Goal: Communication & Community: Ask a question

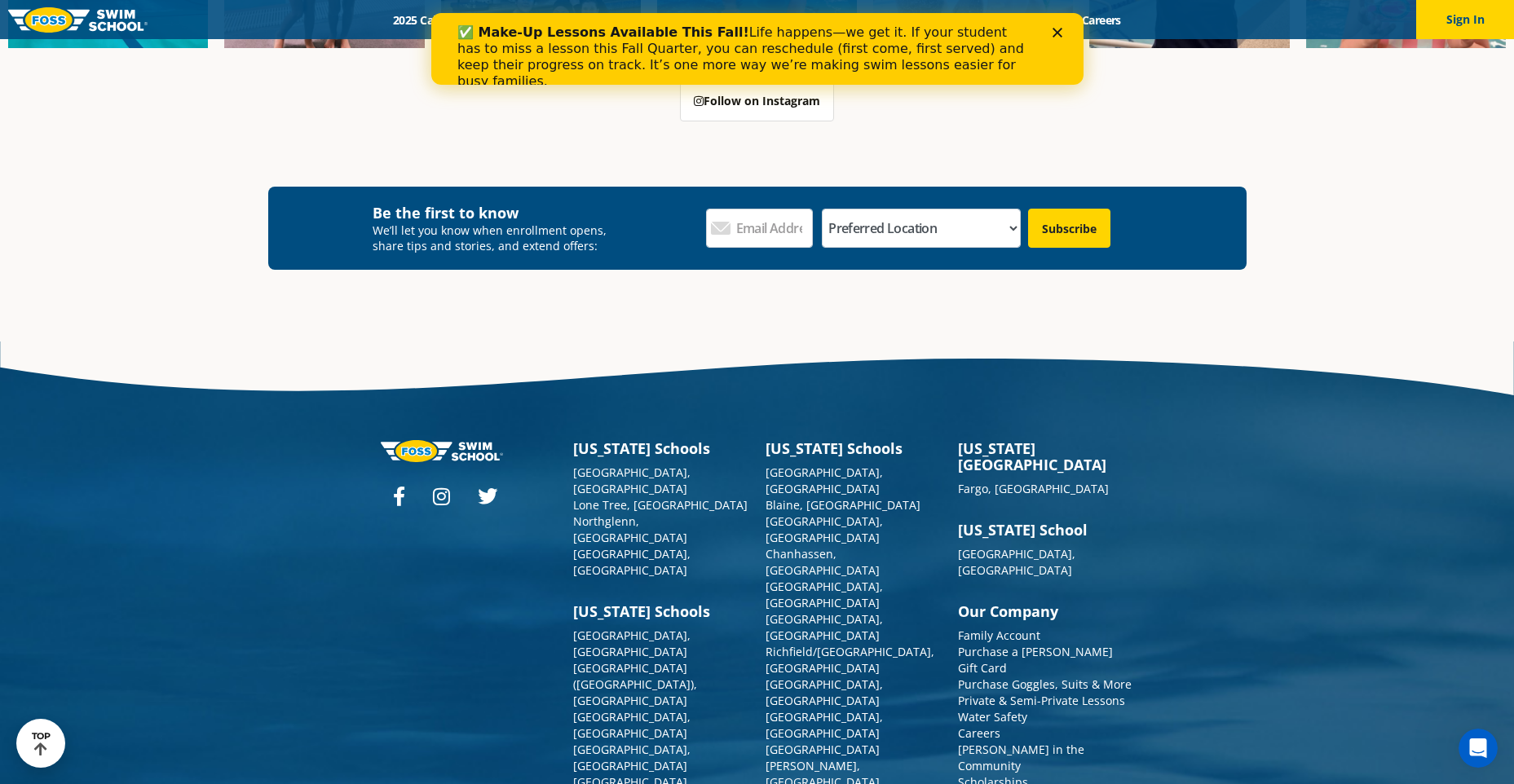
scroll to position [5933, 0]
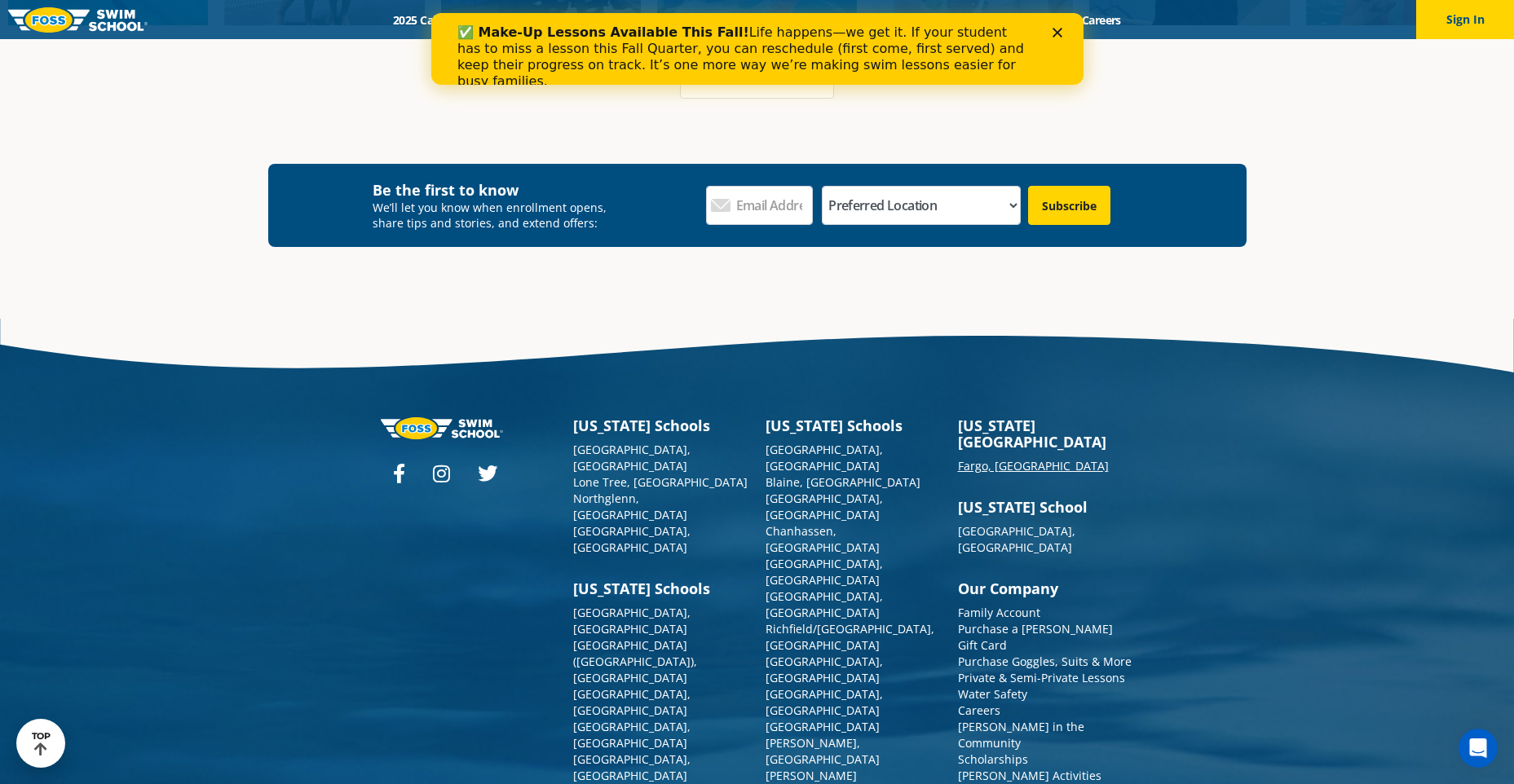
click at [974, 458] on link "Fargo, [GEOGRAPHIC_DATA]" at bounding box center [1033, 466] width 150 height 16
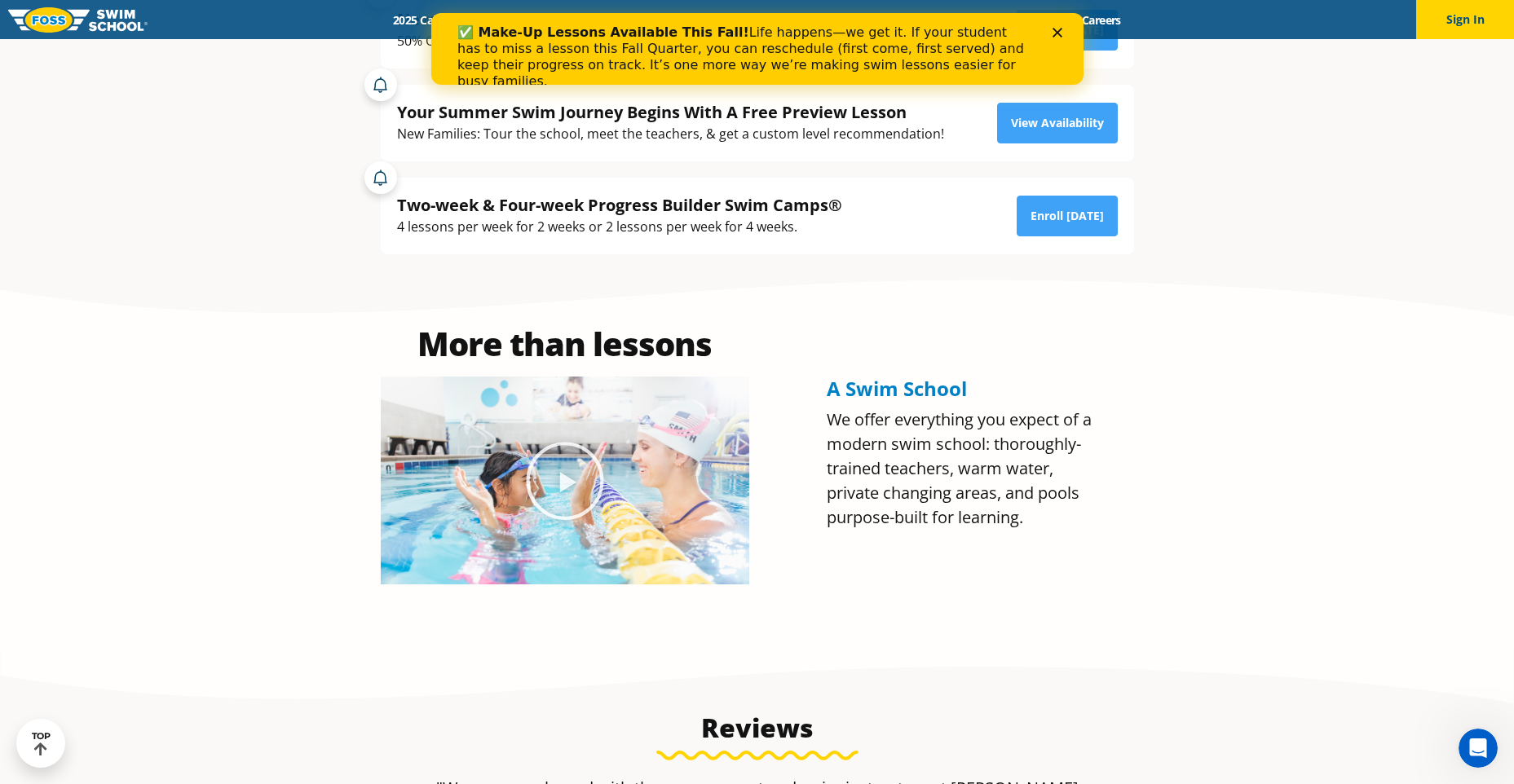
scroll to position [815, 0]
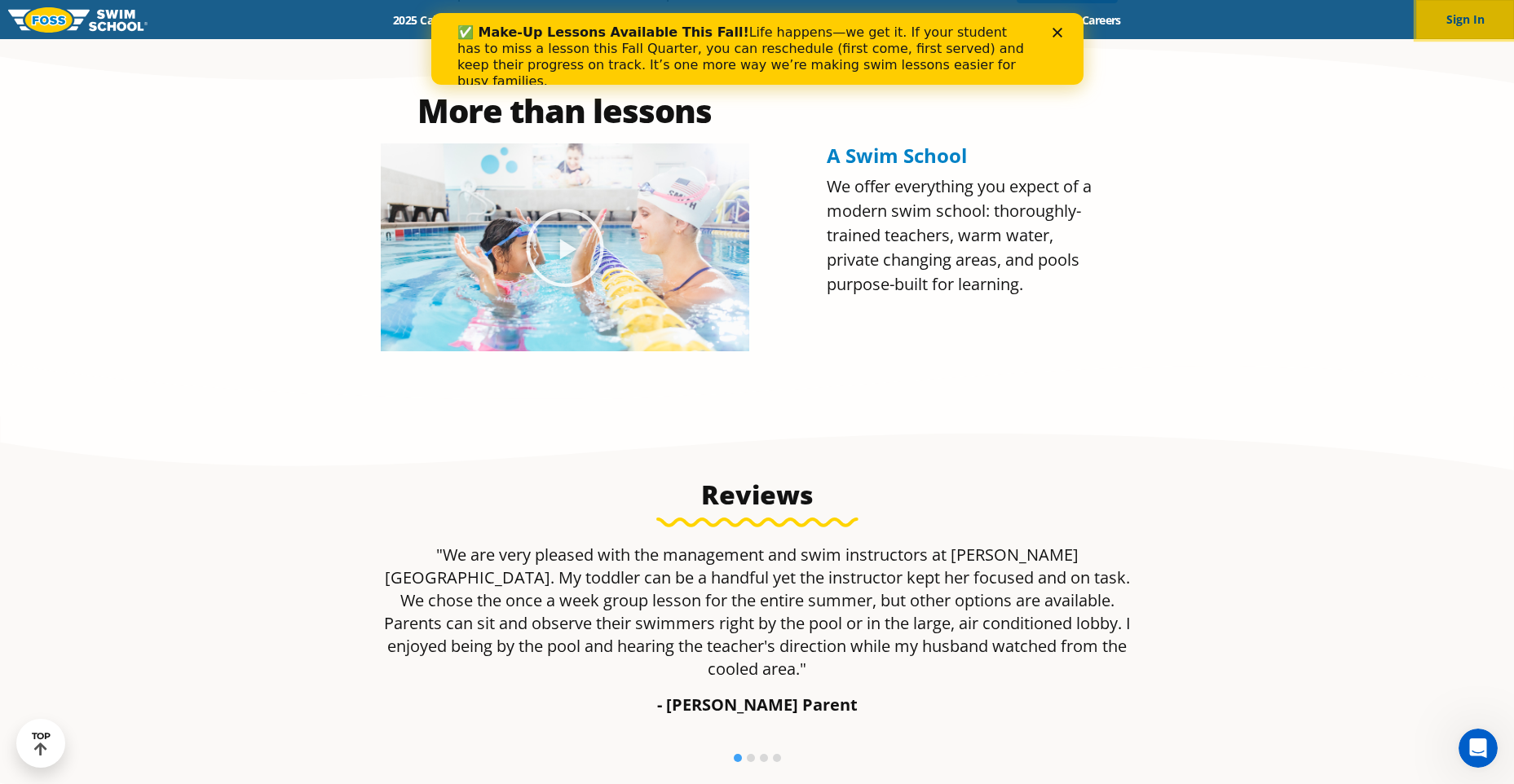
click at [1439, 12] on button "Sign In" at bounding box center [1465, 19] width 97 height 39
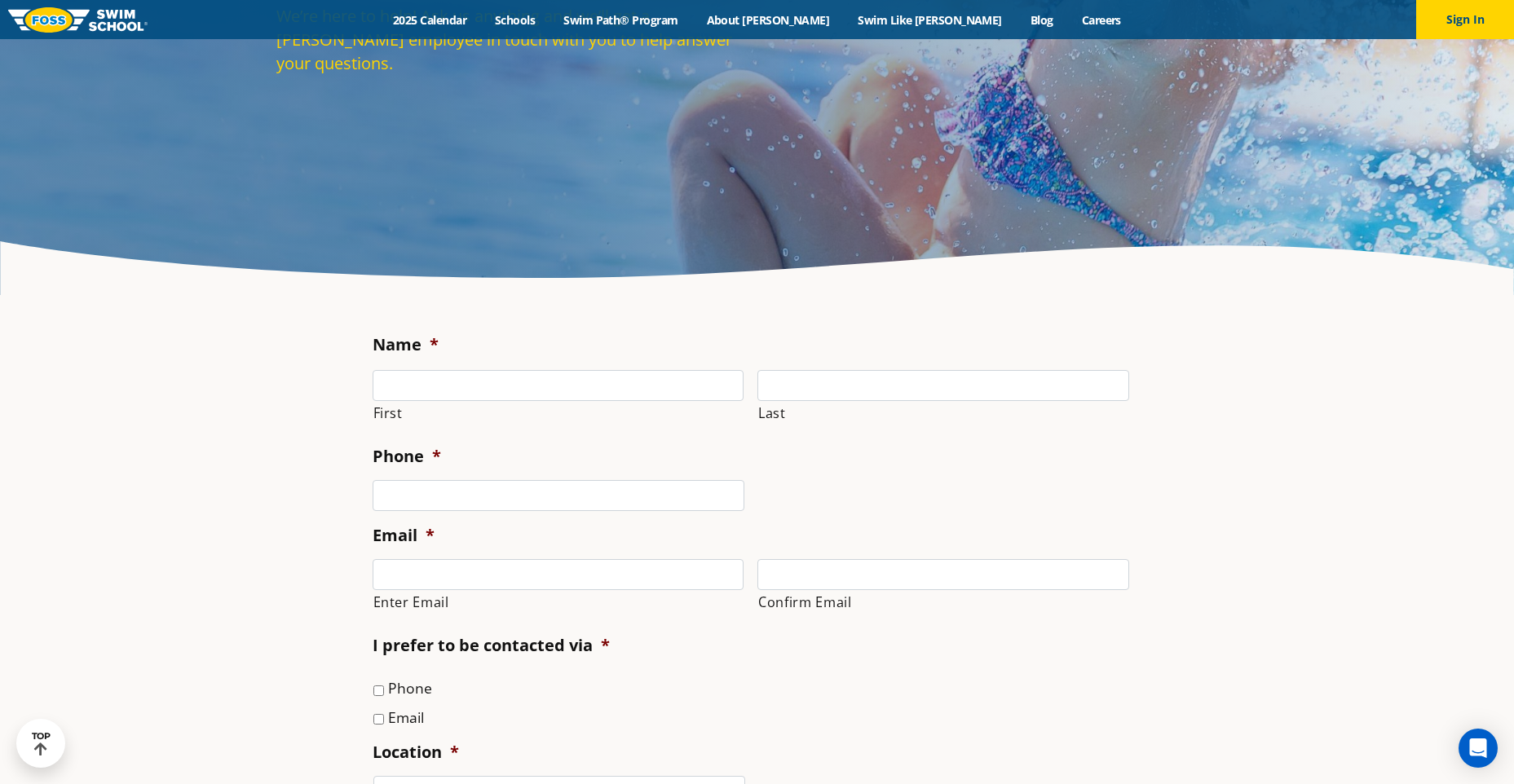
scroll to position [244, 0]
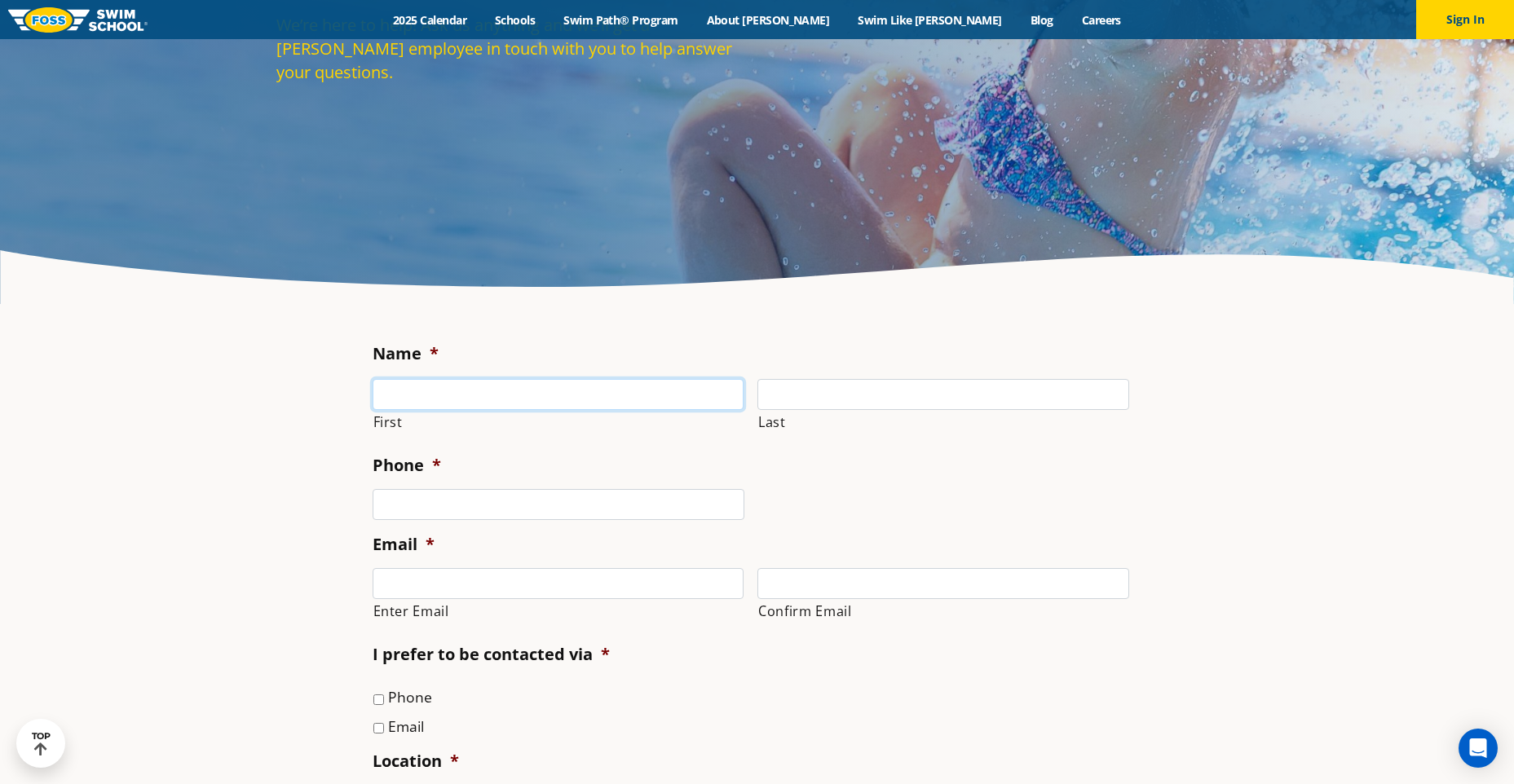
click at [455, 400] on input "First" at bounding box center [558, 393] width 372 height 31
type input "Richelle"
type input "Bishoff"
type input "7012000276"
type input "rbishoff@borderstates.com"
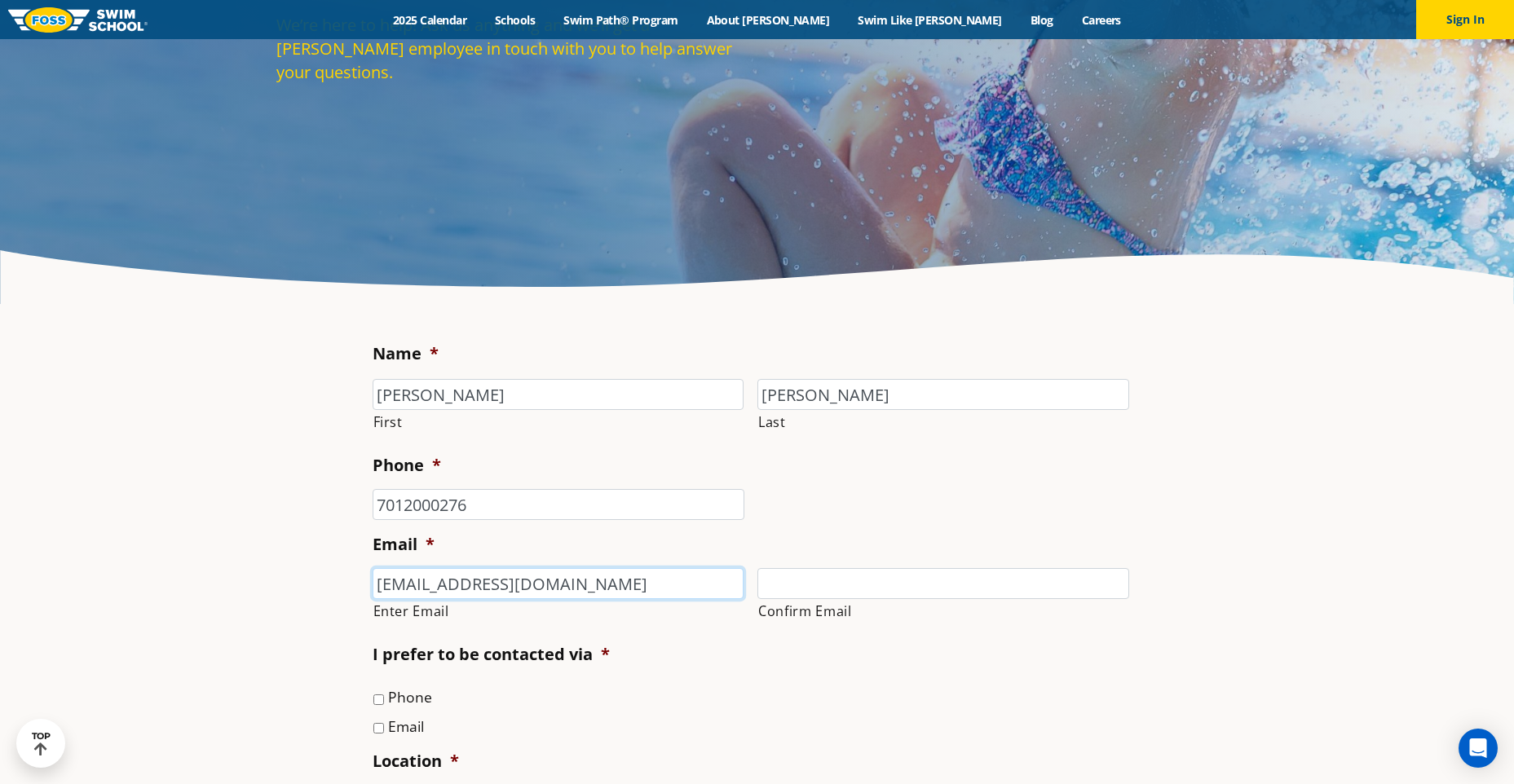
type input "rbishoff@borderstates.com"
type input "(701) 200-0276"
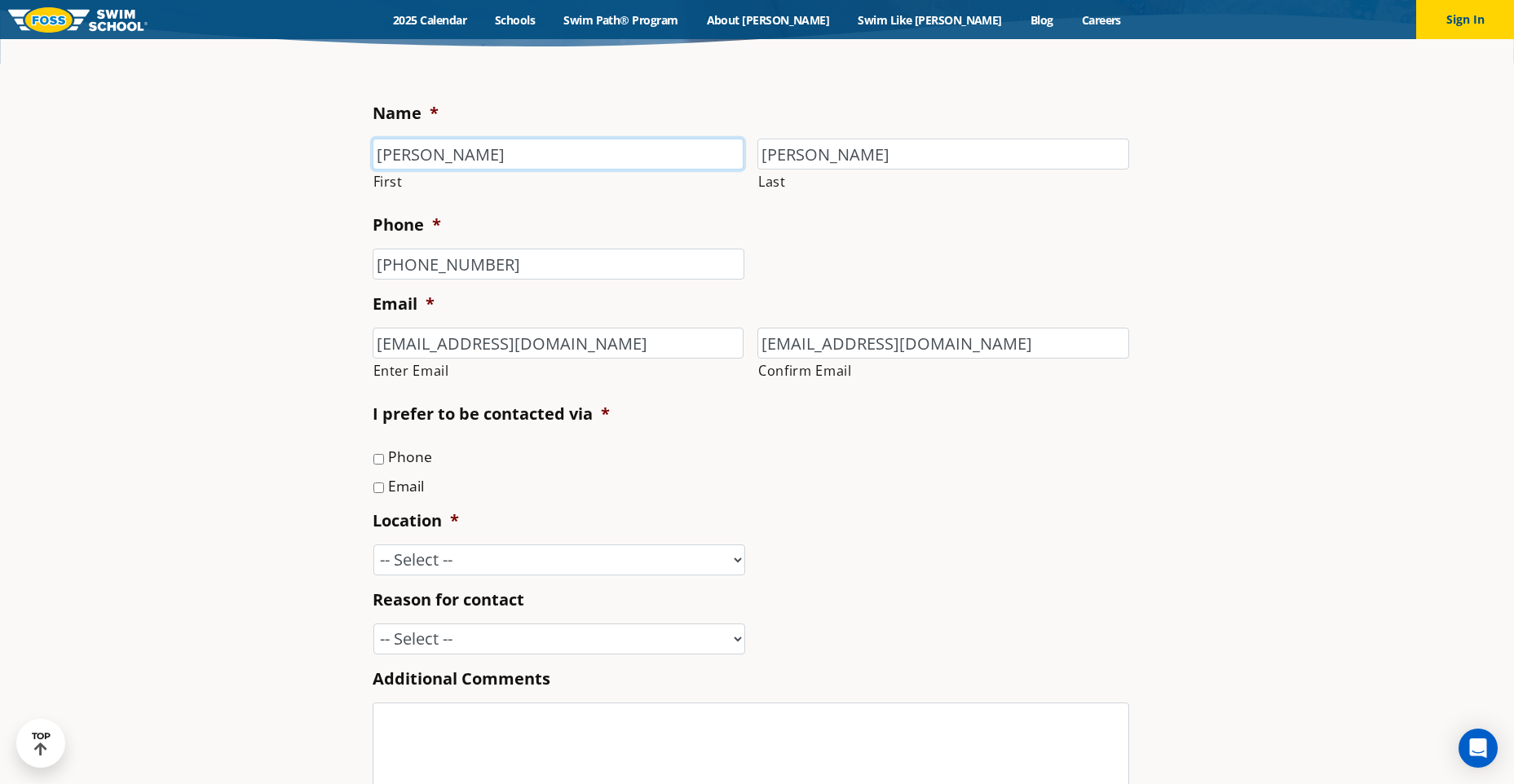
scroll to position [489, 0]
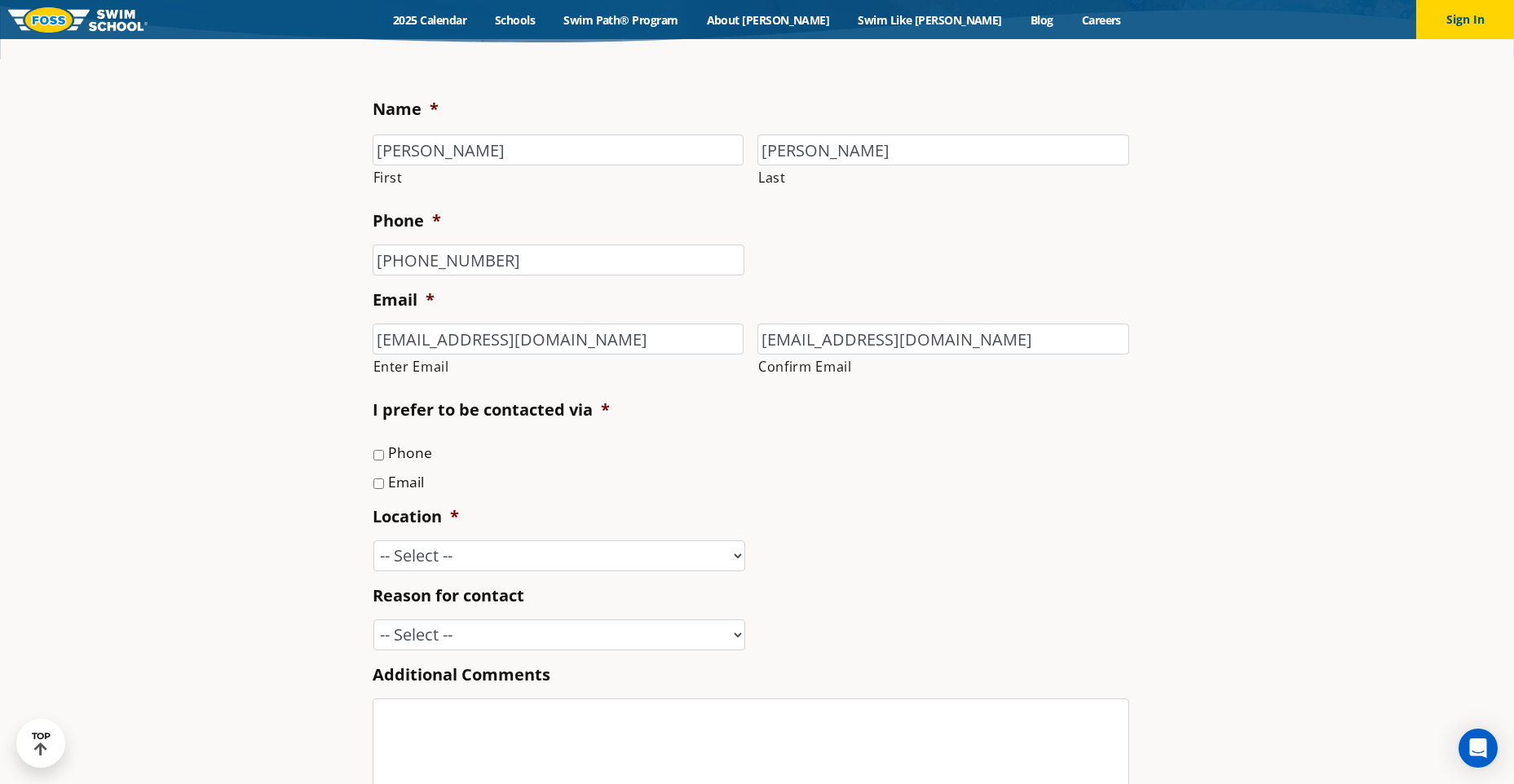
click at [380, 457] on input "Phone" at bounding box center [378, 455] width 10 height 10
checkbox input "true"
click at [376, 484] on input "Email" at bounding box center [378, 483] width 10 height 10
checkbox input "true"
click at [565, 560] on select "-- Select -- Ankeny, IA Apple Valley Blaine, MN Burnsville, MN Ballwin, MO Boli…" at bounding box center [559, 555] width 372 height 31
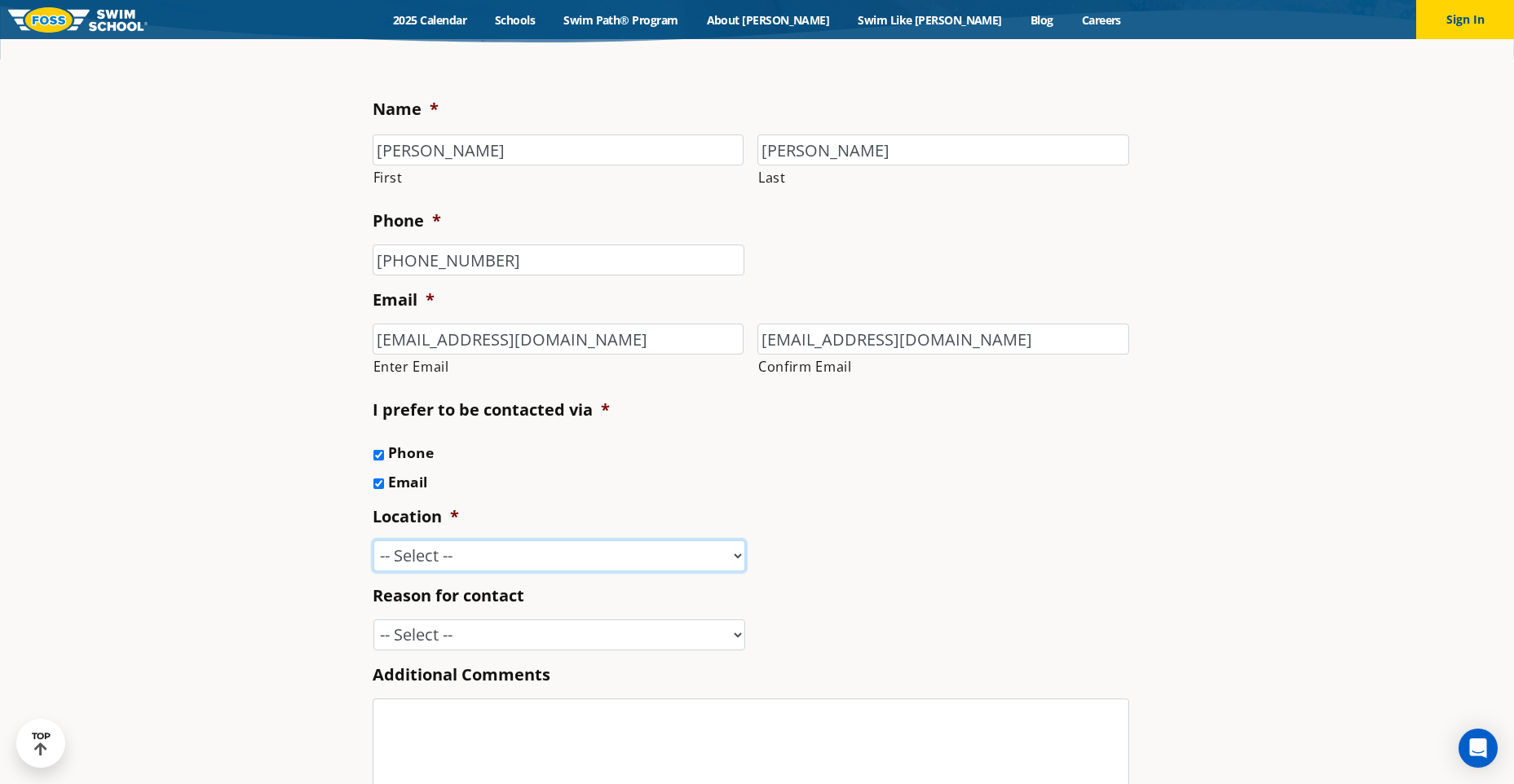
select select "FAR"
click at [373, 540] on select "-- Select -- Ankeny, IA Apple Valley Blaine, MN Burnsville, MN Ballwin, MO Boli…" at bounding box center [559, 555] width 372 height 31
click at [508, 630] on select "-- Select -- Enrollment issue Program question What level is best for my child?…" at bounding box center [559, 635] width 372 height 31
select select "Other"
click at [373, 620] on select "-- Select -- Enrollment issue Program question What level is best for my child?…" at bounding box center [559, 635] width 372 height 31
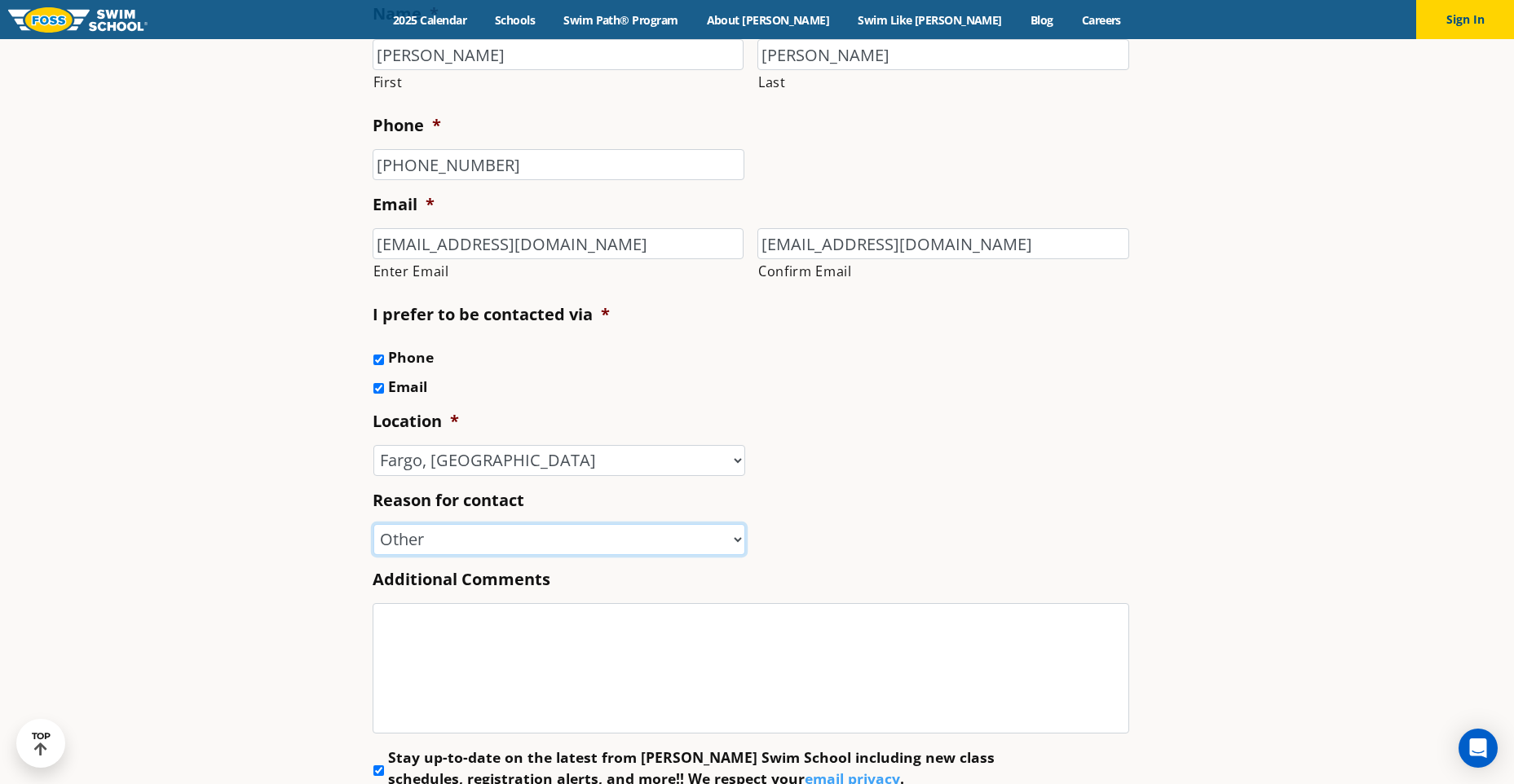
scroll to position [733, 0]
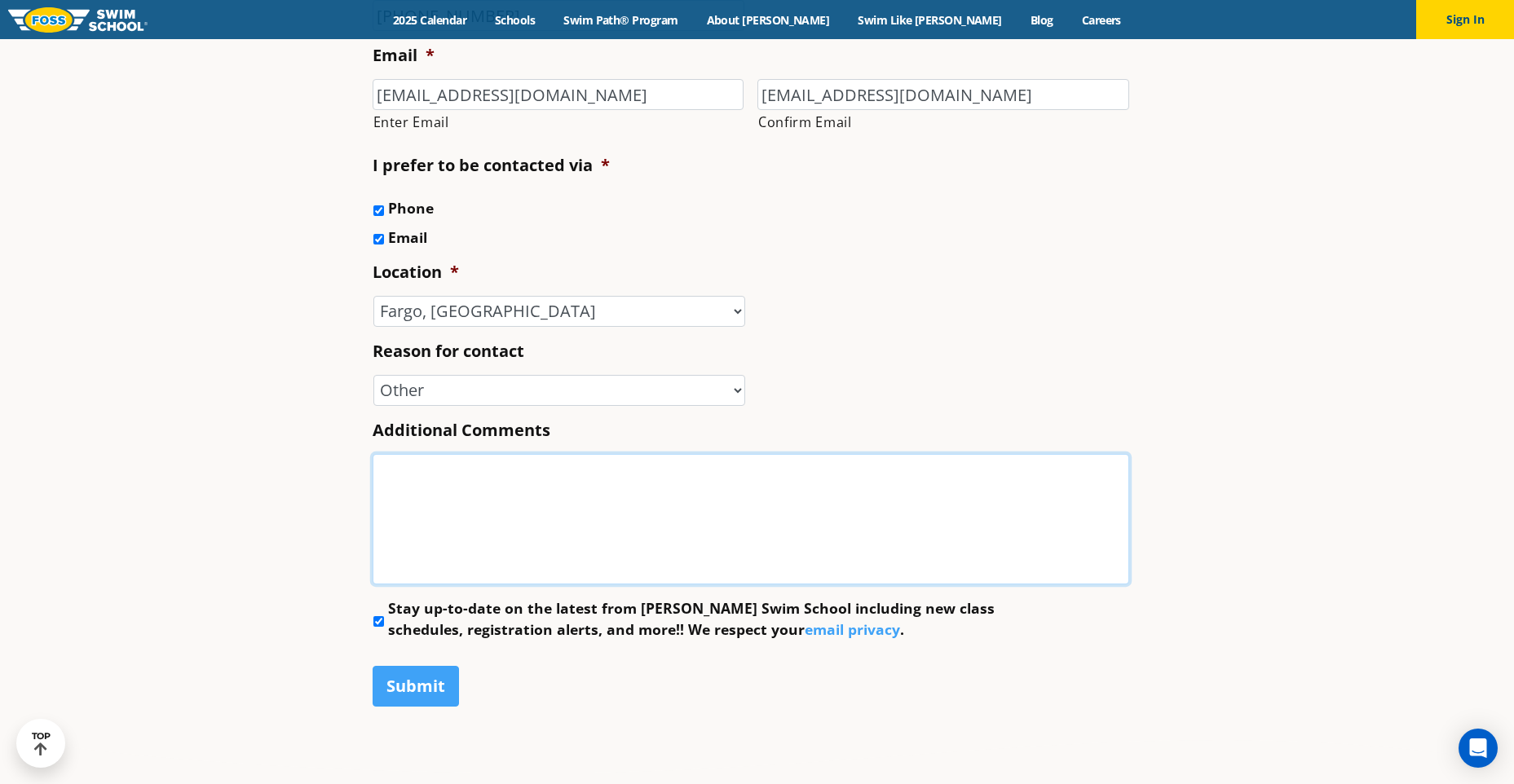
click at [489, 530] on textarea "Additional Comments" at bounding box center [750, 519] width 757 height 131
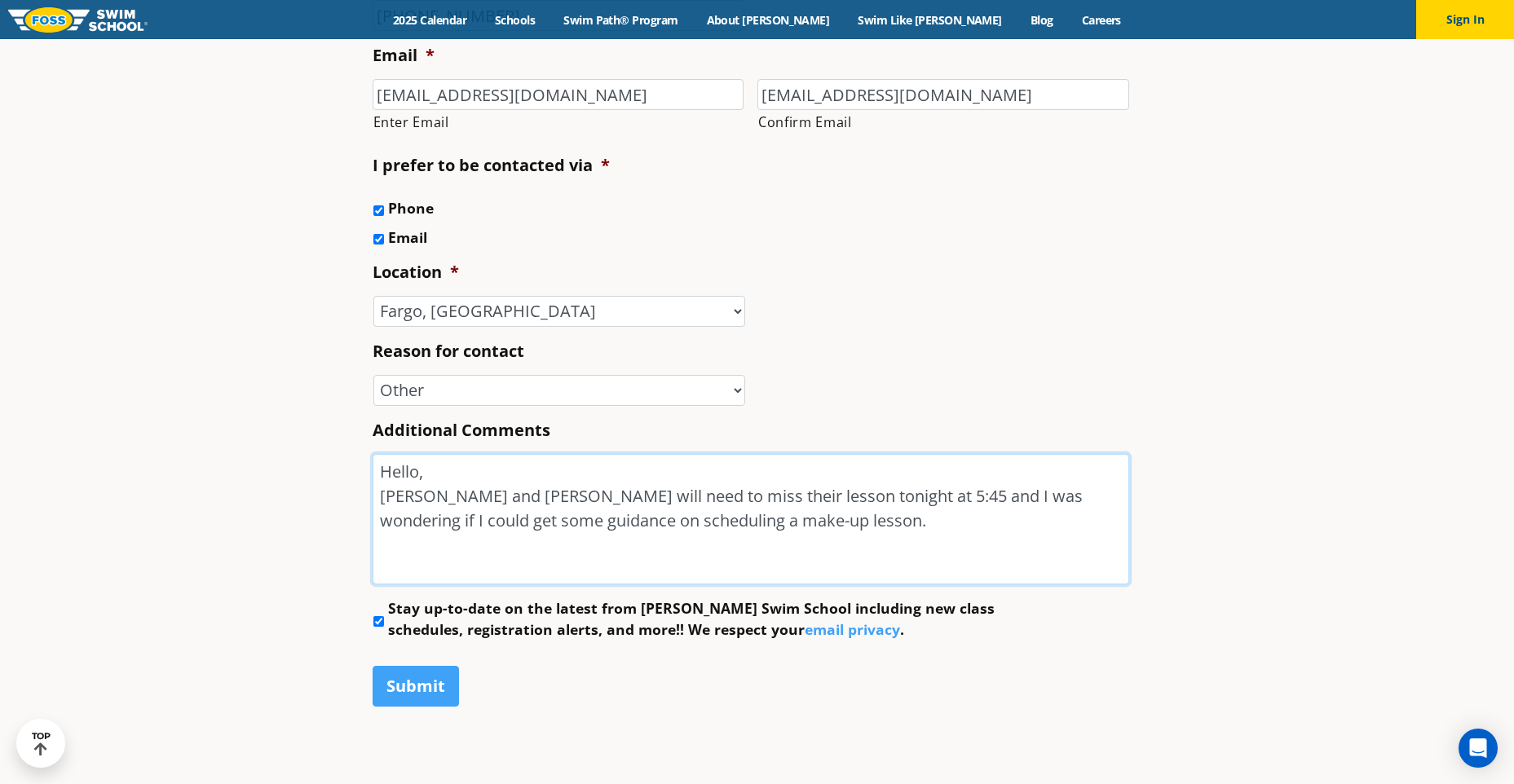
click at [912, 490] on textarea "Hello, Vivian and Hal Bishoff will need to miss their lesson tonight at 5:45 an…" at bounding box center [750, 519] width 757 height 131
drag, startPoint x: 840, startPoint y: 519, endPoint x: 802, endPoint y: 521, distance: 38.1
click at [802, 521] on textarea "Hello, Vivian and Hal Bishoff will need to miss their lesson tonight at 5:45. I…" at bounding box center [750, 519] width 757 height 131
drag, startPoint x: 770, startPoint y: 522, endPoint x: 540, endPoint y: 526, distance: 230.0
click at [540, 526] on textarea "Hello, Vivian and Hal Bishoff will need to miss their lesson tonight at 5:45. I…" at bounding box center [750, 519] width 757 height 131
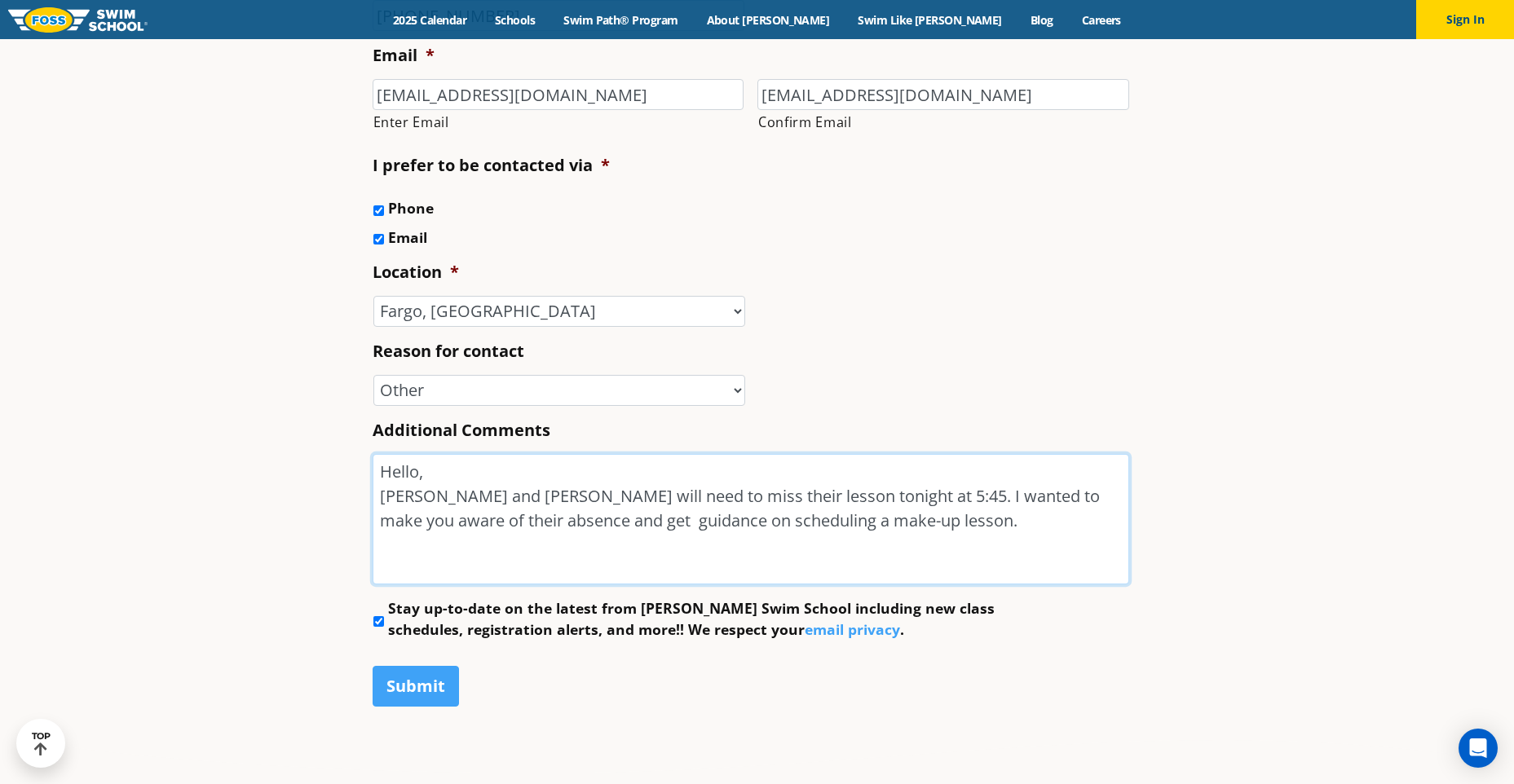
click at [910, 512] on textarea "Hello, Vivian and Hal Bishoff will need to miss their lesson tonight at 5:45. I…" at bounding box center [750, 519] width 757 height 131
type textarea "Hello, Vivian and Hal Bishoff will need to miss their lesson tonight at 5:45. I…"
click at [402, 687] on input "Submit" at bounding box center [415, 687] width 86 height 41
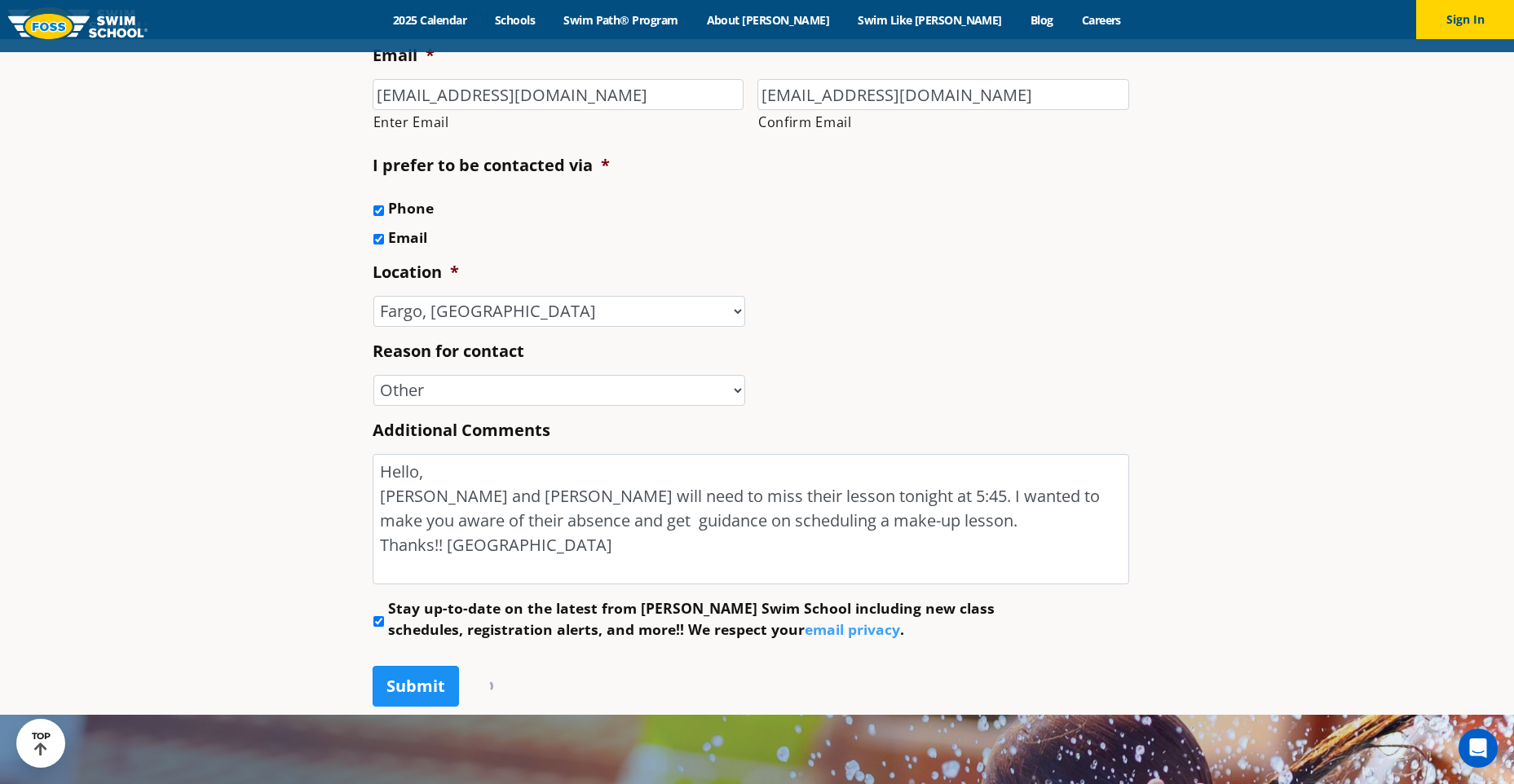
scroll to position [0, 0]
click at [379, 681] on input "Submit" at bounding box center [415, 687] width 86 height 41
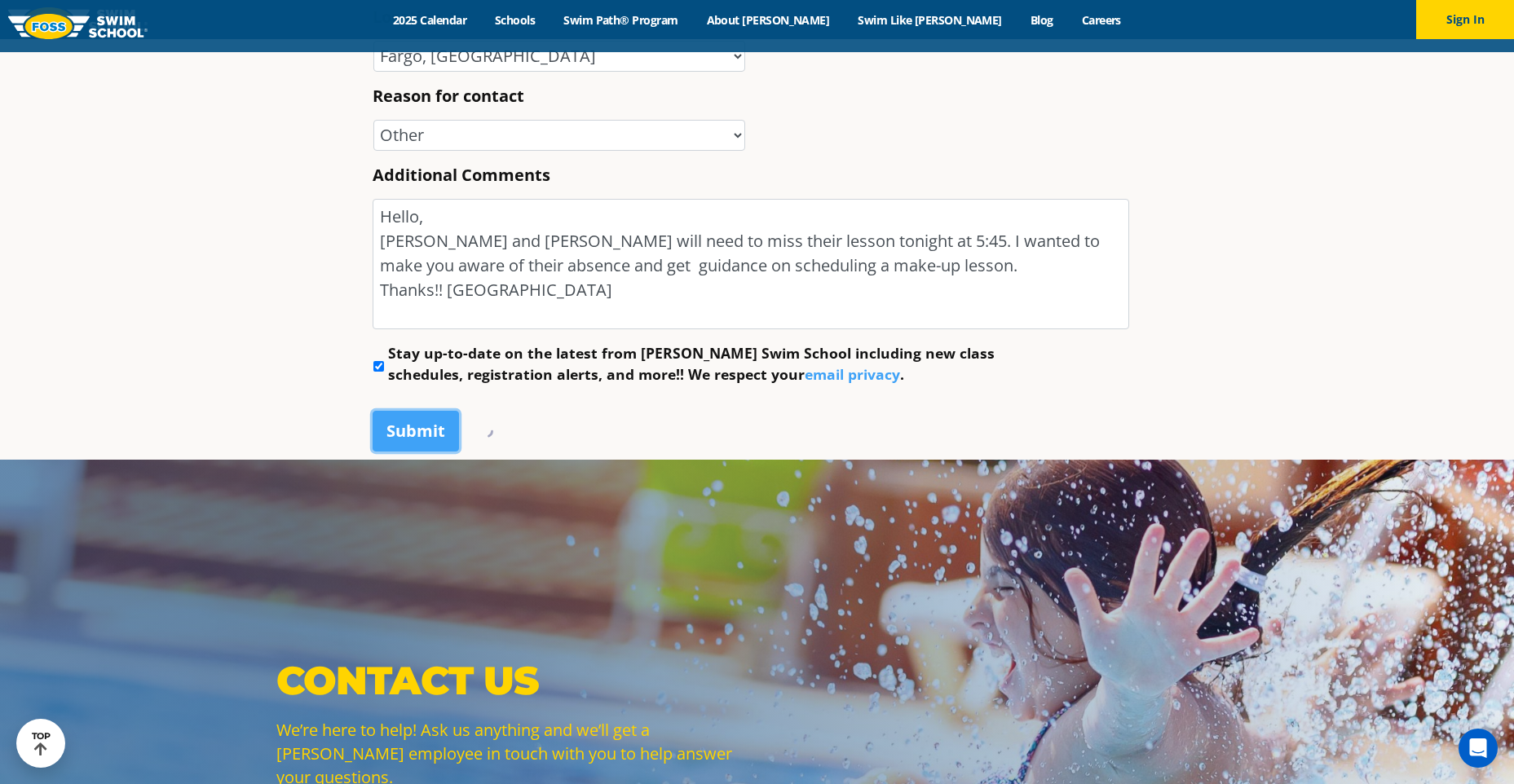
scroll to position [1060, 0]
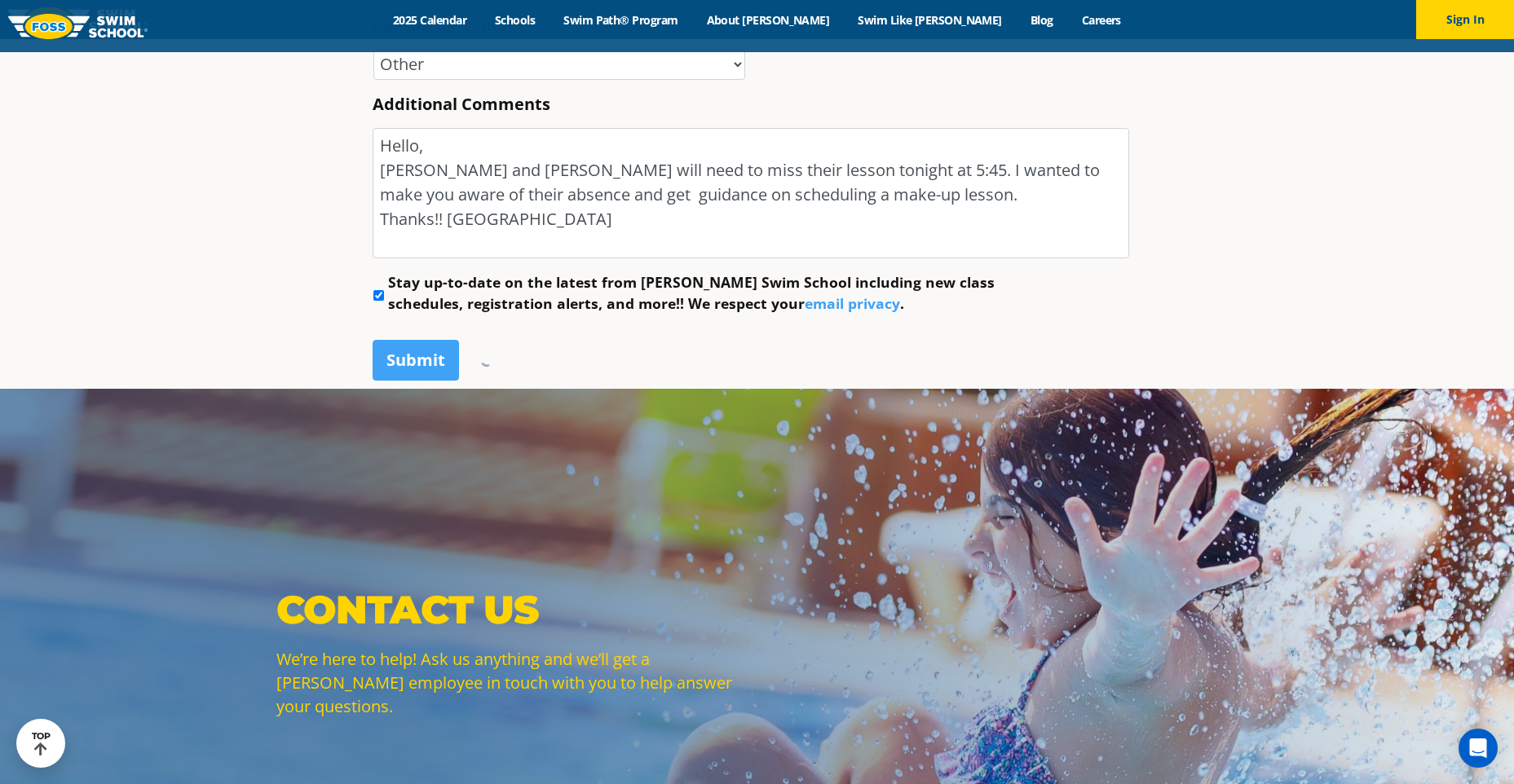
click at [377, 300] on input "Stay up-to-date on the latest from Foss Swim School including new class schedul…" at bounding box center [378, 295] width 10 height 10
checkbox input "false"
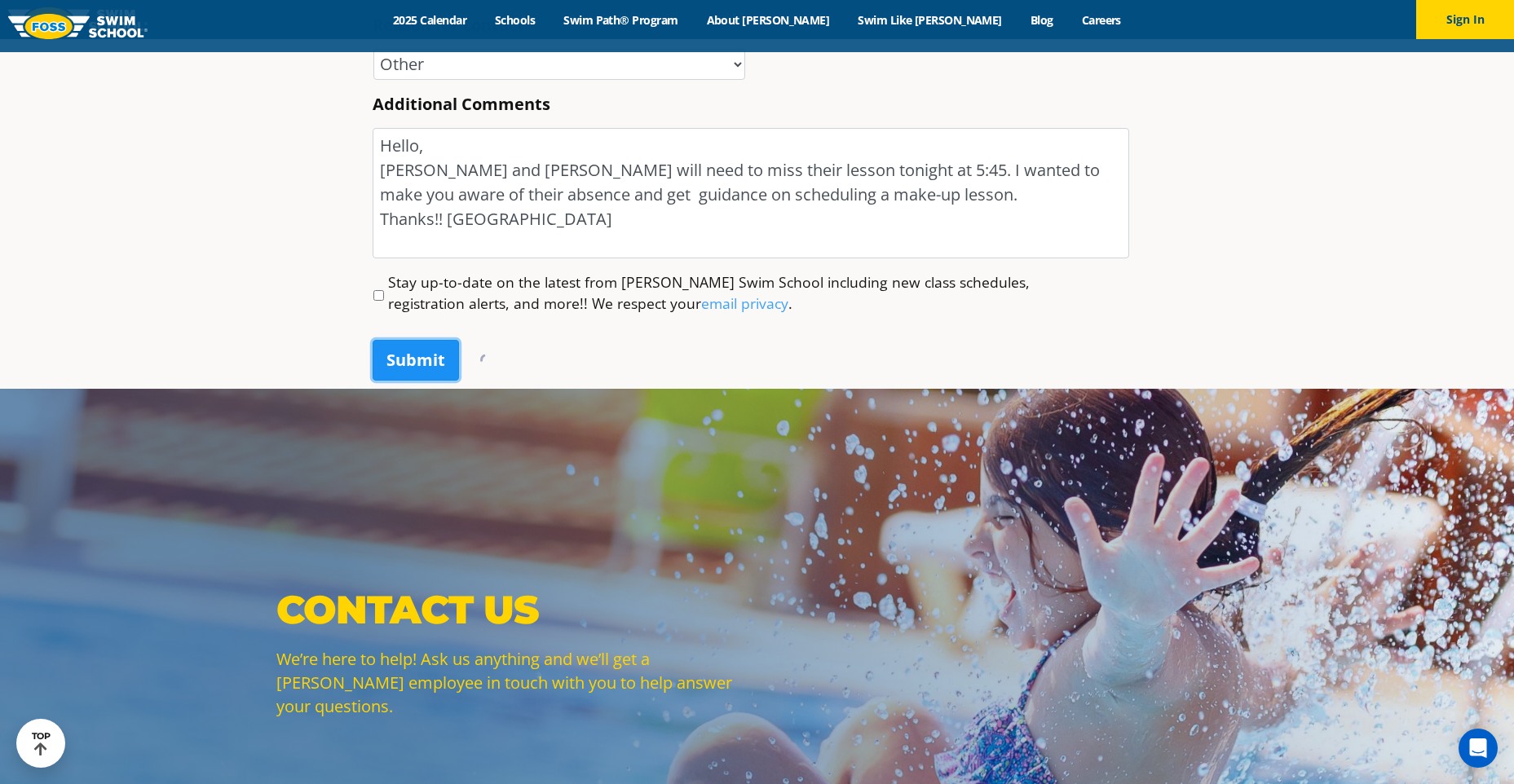
click at [434, 366] on input "Submit" at bounding box center [415, 360] width 86 height 41
click at [591, 206] on textarea "Hello, Vivian and Hal Bishoff will need to miss their lesson tonight at 5:45. I…" at bounding box center [750, 193] width 757 height 131
drag, startPoint x: 579, startPoint y: 241, endPoint x: 291, endPoint y: 124, distance: 310.9
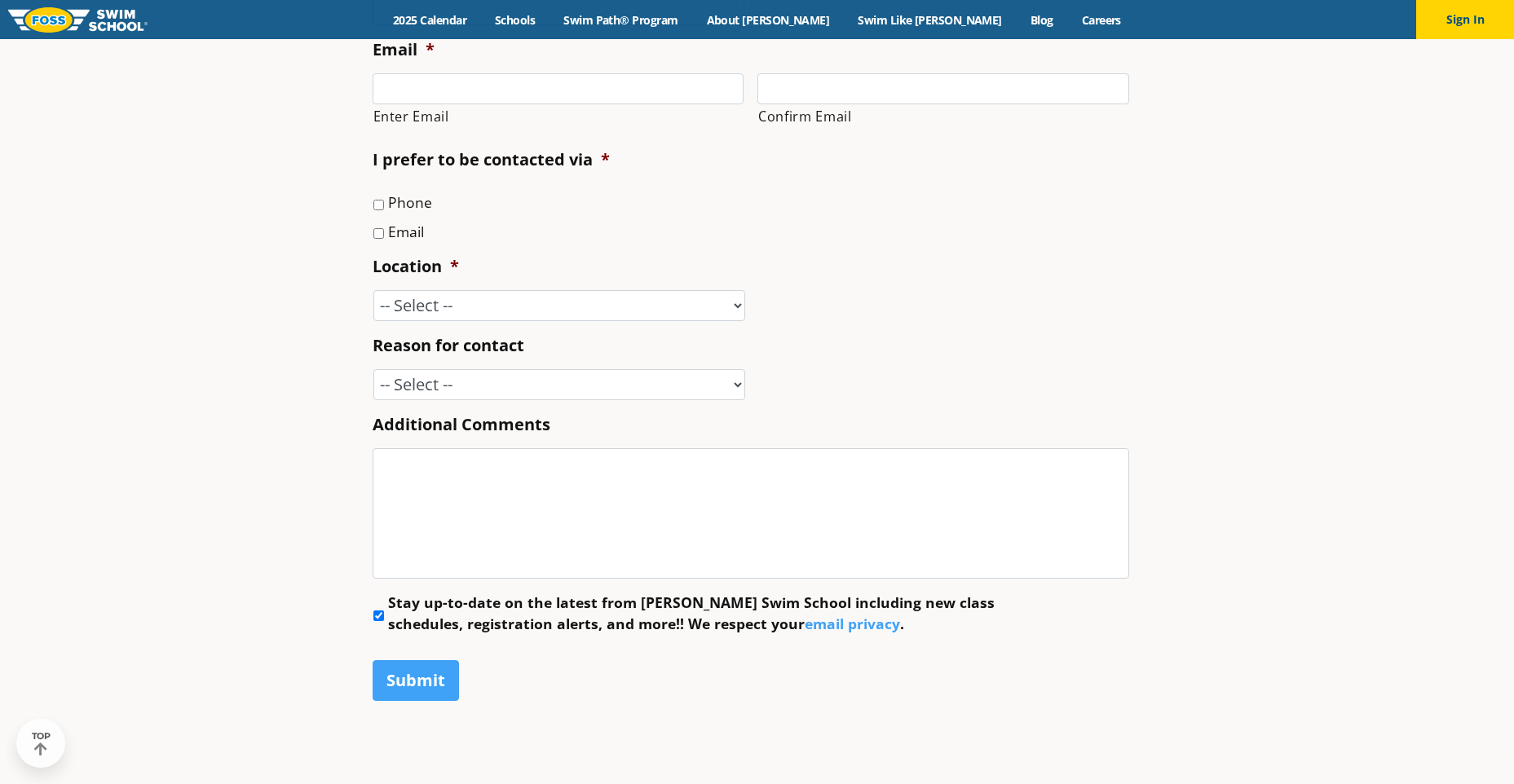
scroll to position [733, 0]
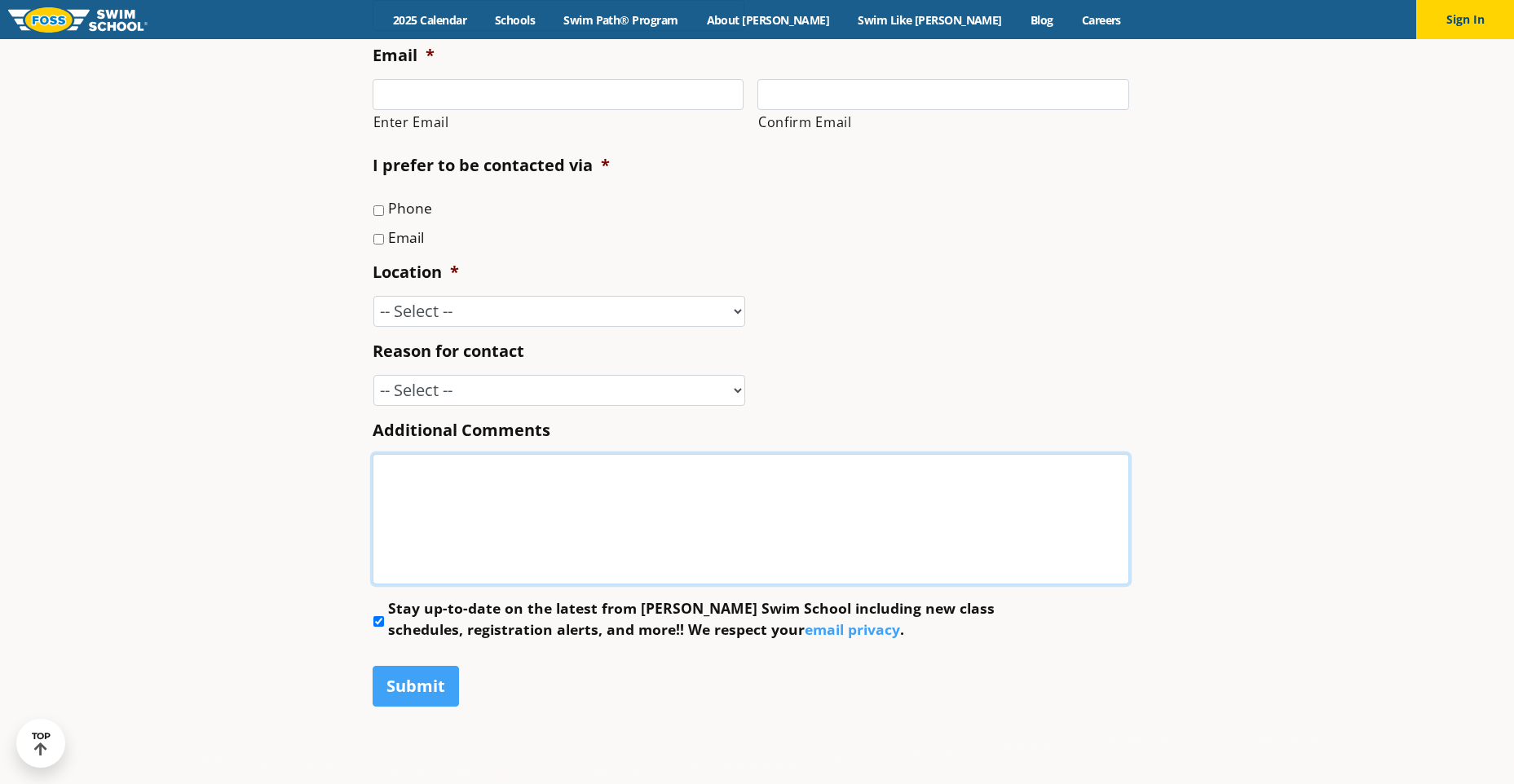
click at [419, 479] on textarea "Additional Comments" at bounding box center [750, 519] width 757 height 131
paste textarea "Hello, Vivian and Hal Bishoff will need to miss their lesson tonight at 5:45. I…"
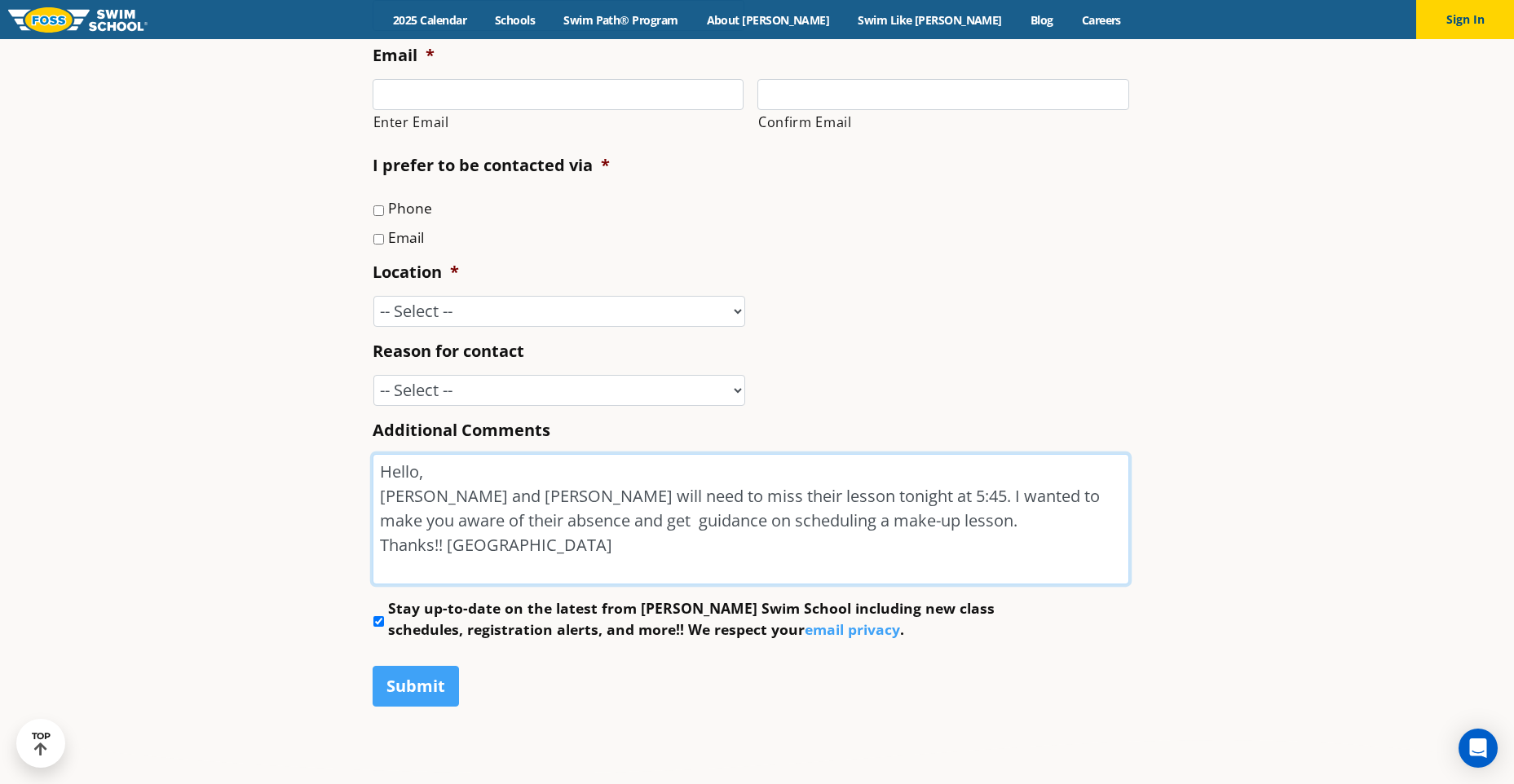
type textarea "Hello, Vivian and Hal Bishoff will need to miss their lesson tonight at 5:45. I…"
click at [459, 380] on select "-- Select -- Enrollment issue Program question What level is best for my child?…" at bounding box center [559, 390] width 372 height 31
select select "Other"
click at [373, 375] on select "-- Select -- Enrollment issue Program question What level is best for my child?…" at bounding box center [559, 390] width 372 height 31
click at [431, 328] on ul "Name * First Last Phone * Email * Enter Email Confirm Email I prefer to be cont…" at bounding box center [757, 247] width 770 height 787
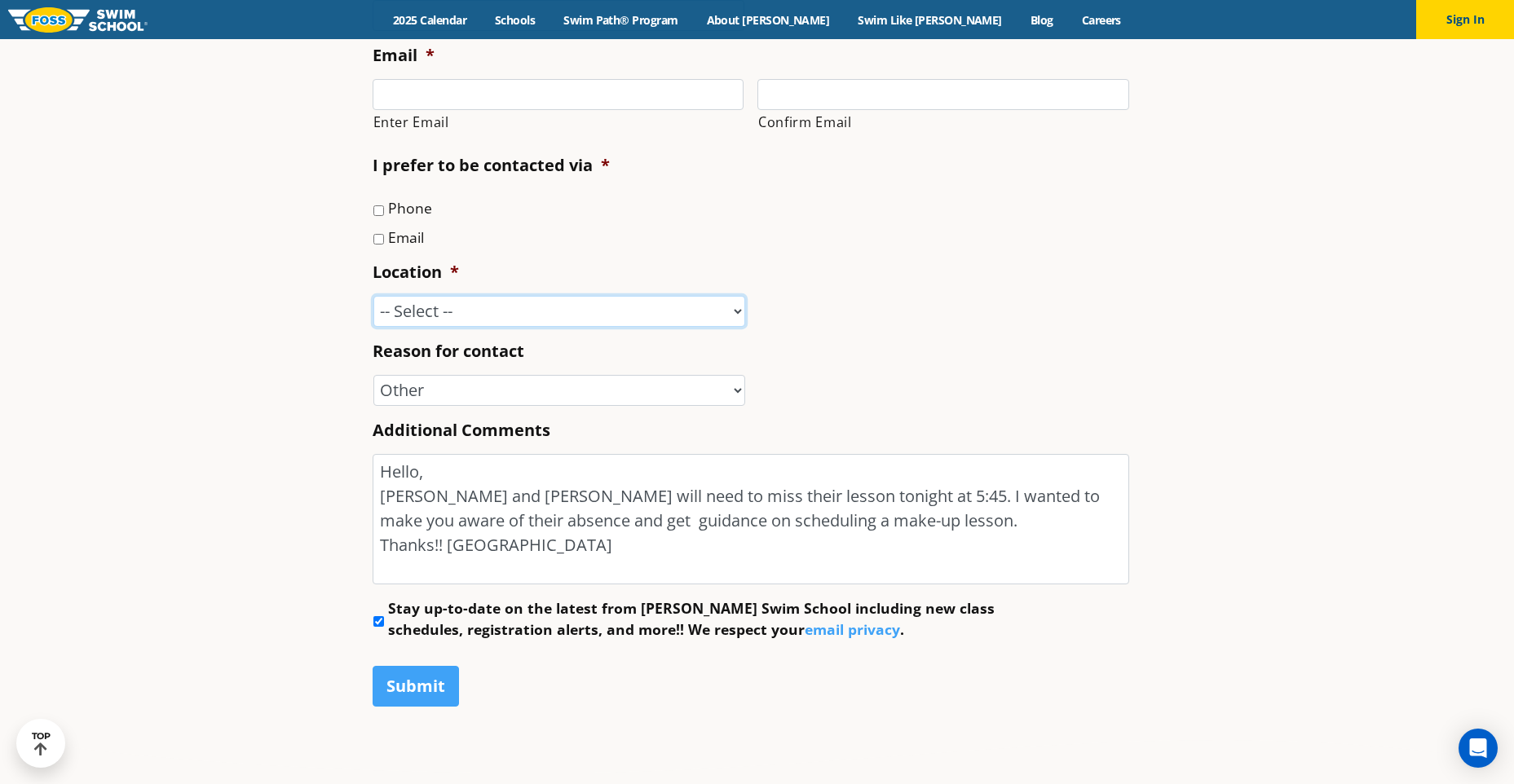
click at [425, 313] on select "-- Select -- Ankeny, IA Apple Valley Blaine, MN Burnsville, MN Ballwin, MO Boli…" at bounding box center [559, 311] width 372 height 31
select select "FAR"
click at [373, 296] on select "-- Select -- Ankeny, IA Apple Valley Blaine, MN Burnsville, MN Ballwin, MO Boli…" at bounding box center [559, 311] width 372 height 31
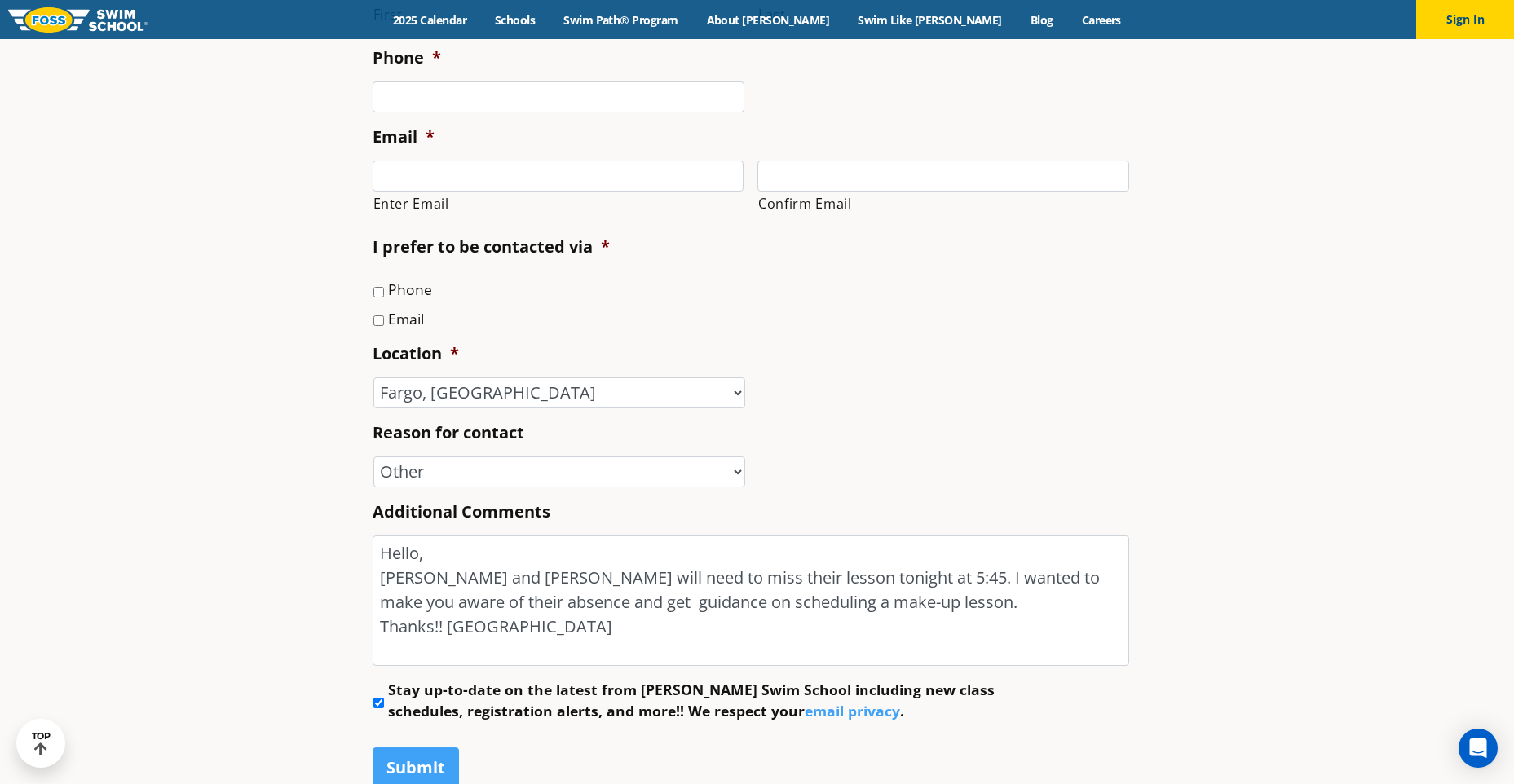
click at [373, 294] on input "Phone" at bounding box center [378, 291] width 10 height 10
checkbox input "true"
click at [372, 323] on li "Email" at bounding box center [757, 317] width 770 height 23
click at [414, 188] on input "Enter Email" at bounding box center [558, 175] width 372 height 31
type input "rbishoff@borderstates.com"
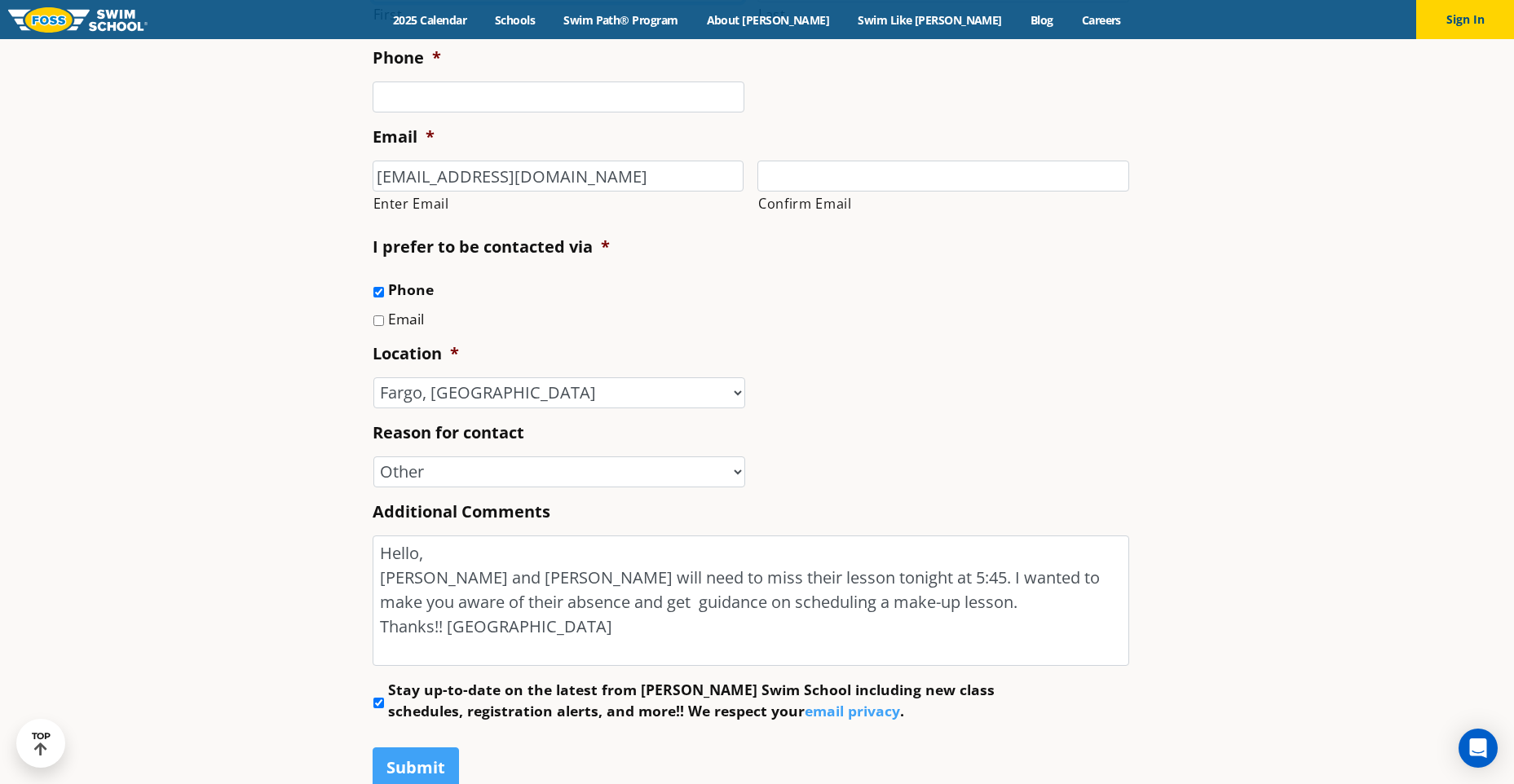
type input "Richelle"
type input "Bishoff"
type input "7012000276"
type input "rbishoff@borderstates.com"
type input "(701) 200-0276"
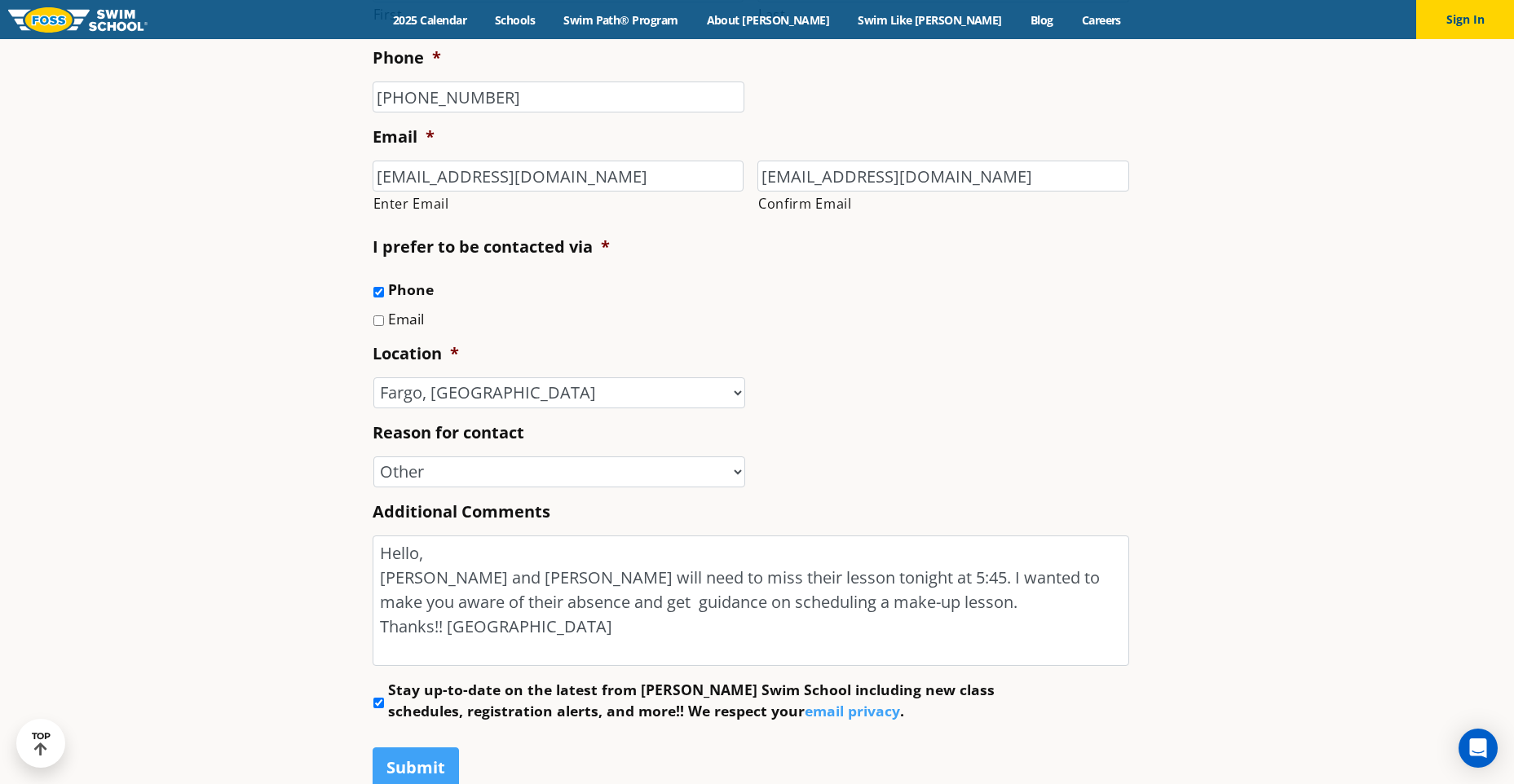
click at [382, 322] on input "Email" at bounding box center [378, 320] width 10 height 10
checkbox input "true"
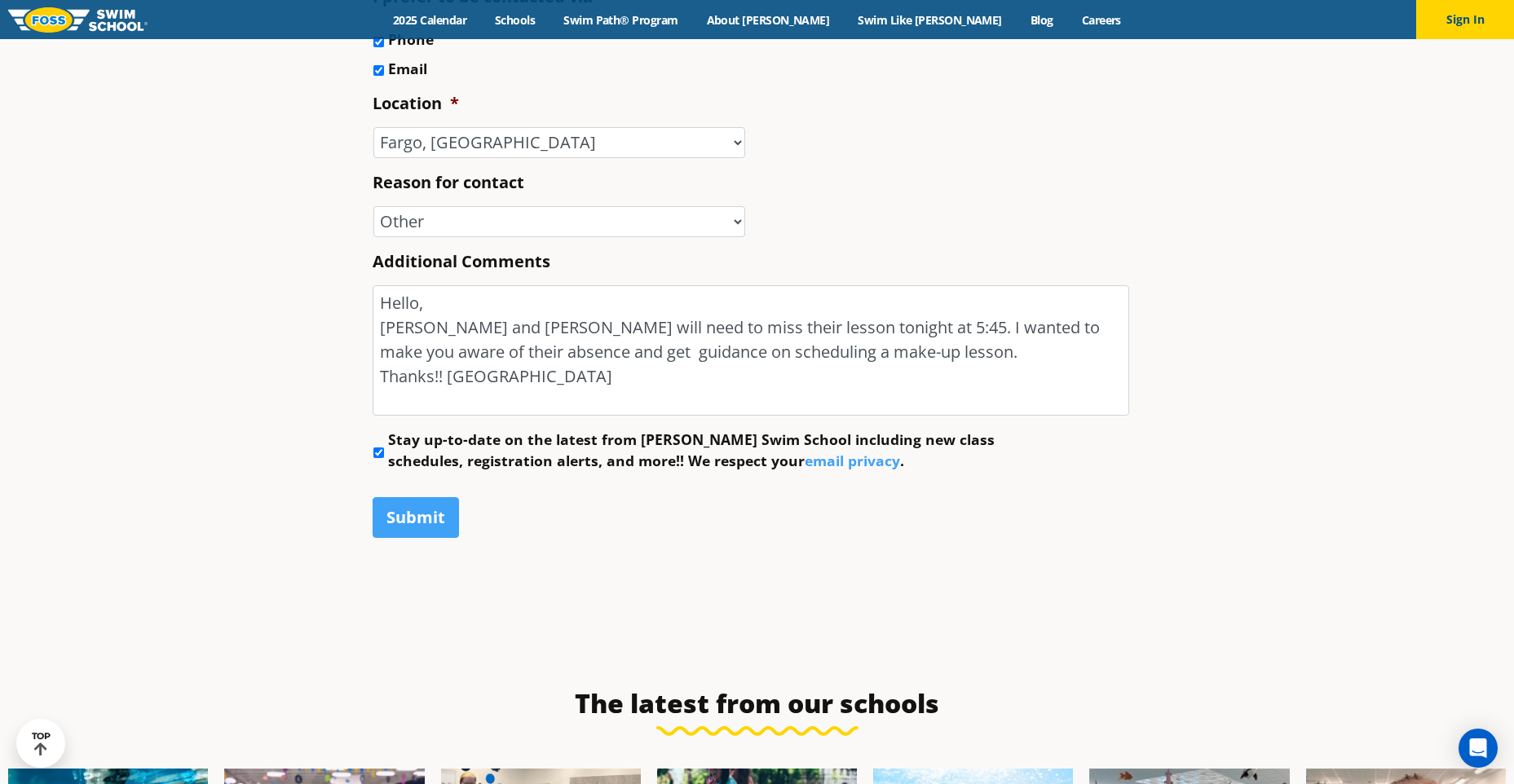
scroll to position [1060, 0]
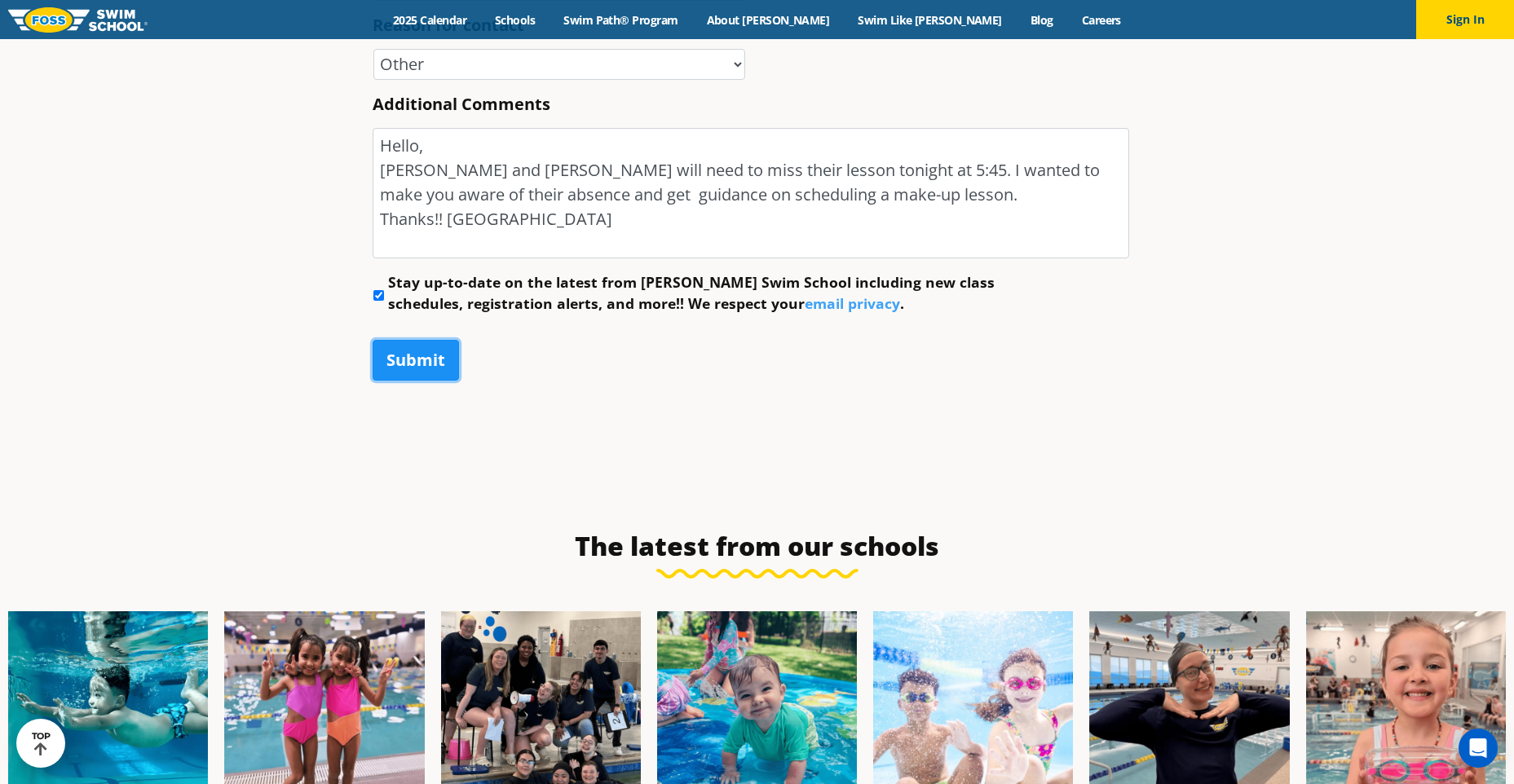
click at [392, 341] on input "Submit" at bounding box center [415, 360] width 86 height 41
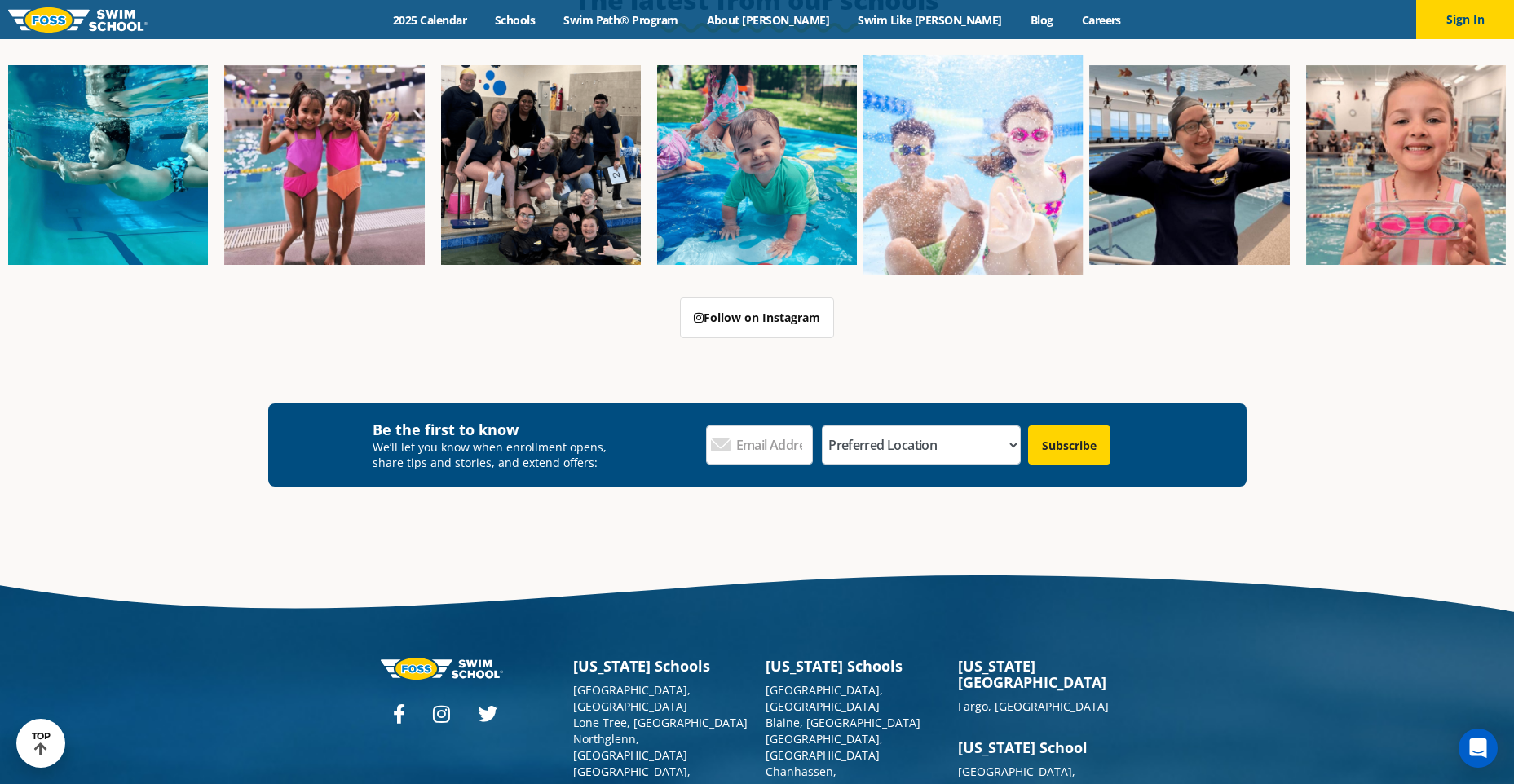
scroll to position [493, 0]
